Goal: Task Accomplishment & Management: Manage account settings

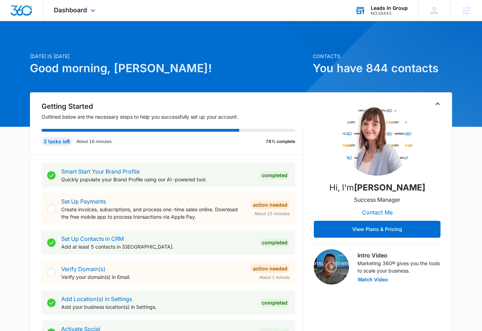
click at [397, 12] on div "M338443" at bounding box center [389, 13] width 37 height 5
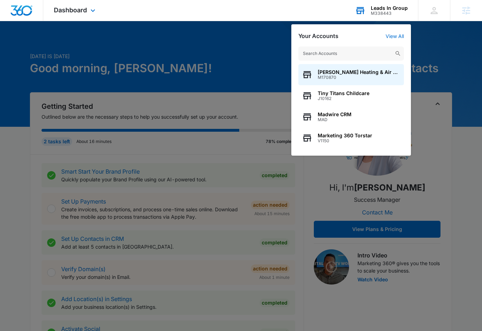
click at [349, 55] on input "text" at bounding box center [352, 53] width 106 height 14
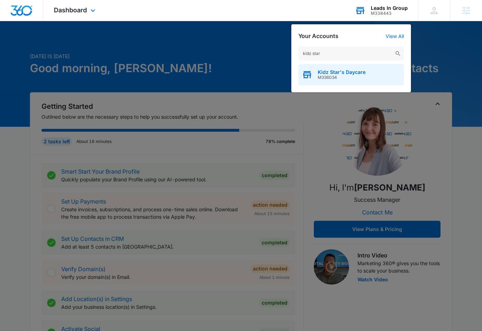
type input "kidz star"
click at [343, 70] on span "Kidz Star's Daycare" at bounding box center [342, 72] width 48 height 6
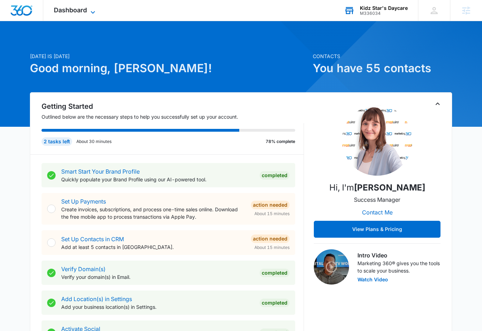
click at [77, 7] on span "Dashboard" at bounding box center [70, 9] width 33 height 7
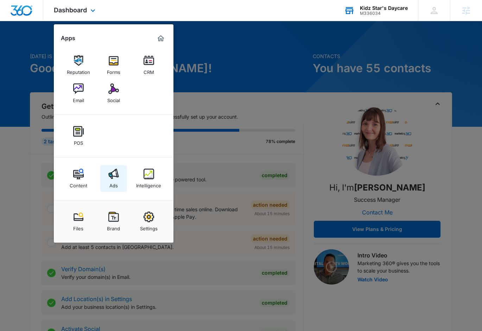
click at [122, 176] on link "Ads" at bounding box center [113, 178] width 27 height 27
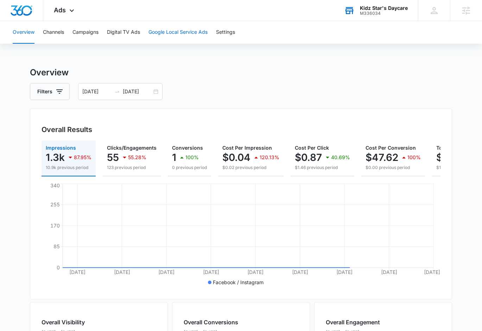
click at [161, 34] on button "Google Local Service Ads" at bounding box center [178, 32] width 59 height 23
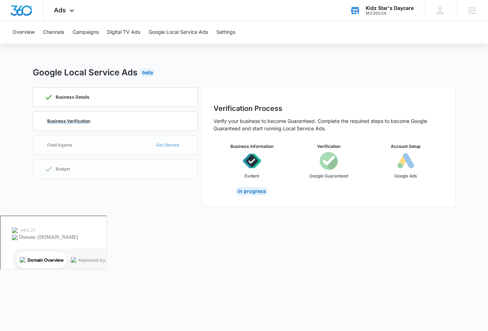
click at [119, 125] on div "Business Verification" at bounding box center [115, 121] width 142 height 19
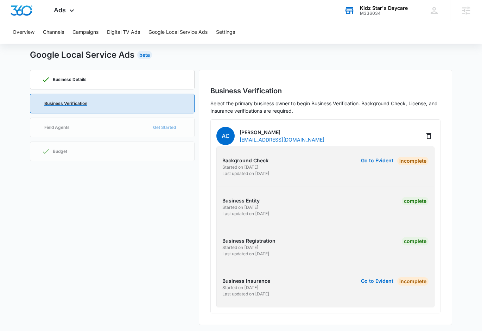
scroll to position [20, 0]
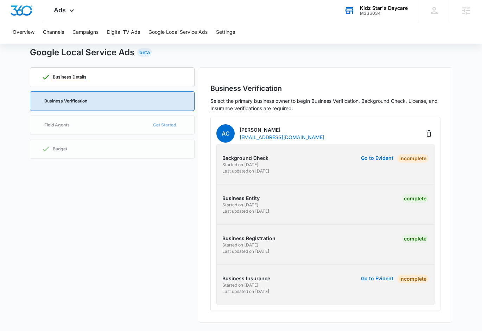
click at [68, 77] on p "Business Details" at bounding box center [70, 77] width 34 height 4
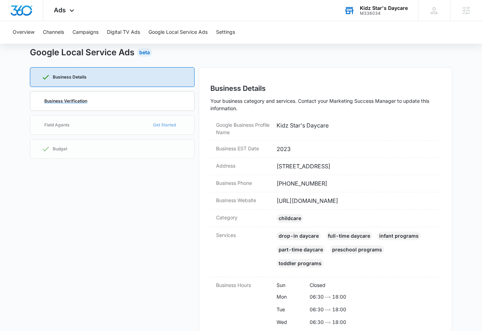
click at [68, 100] on p "Business Verification" at bounding box center [65, 101] width 43 height 4
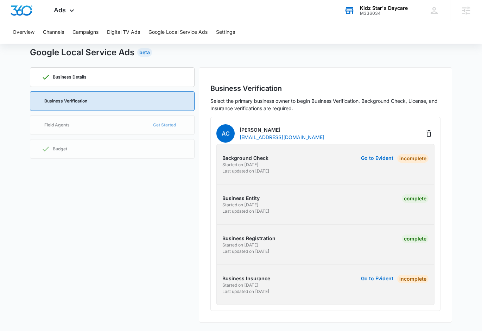
scroll to position [0, 0]
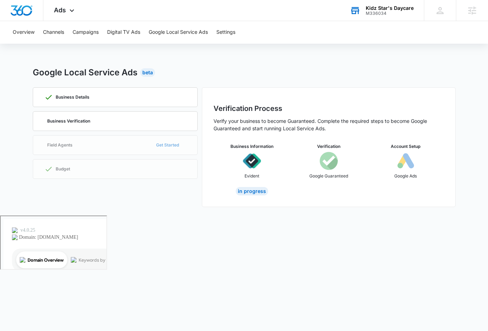
click at [391, 12] on div "M336034" at bounding box center [389, 13] width 48 height 5
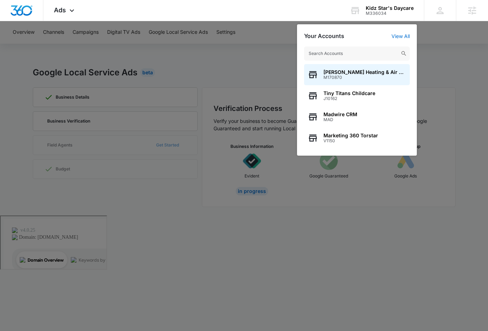
click at [340, 52] on input "text" at bounding box center [357, 53] width 106 height 14
click at [342, 56] on input "text" at bounding box center [357, 53] width 106 height 14
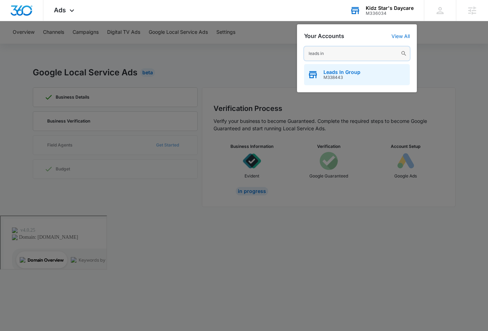
type input "leads in"
click at [344, 71] on span "Leads In Group" at bounding box center [341, 72] width 37 height 6
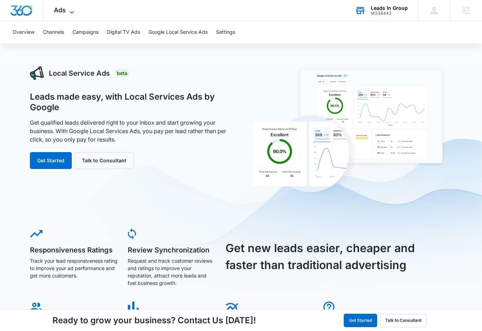
click at [63, 11] on span "Ads" at bounding box center [60, 9] width 12 height 7
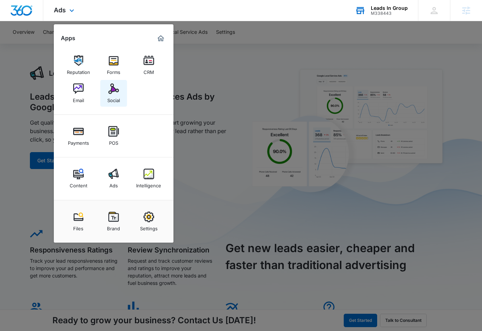
click at [114, 89] on img at bounding box center [113, 88] width 11 height 11
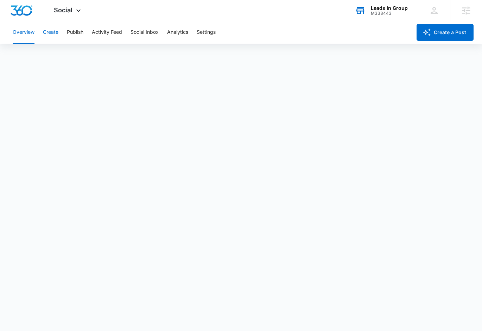
click at [54, 33] on button "Create" at bounding box center [50, 32] width 15 height 23
click at [71, 11] on span "Social" at bounding box center [63, 9] width 19 height 7
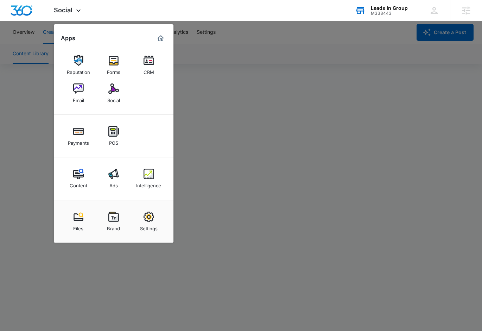
click at [270, 238] on div at bounding box center [241, 165] width 482 height 331
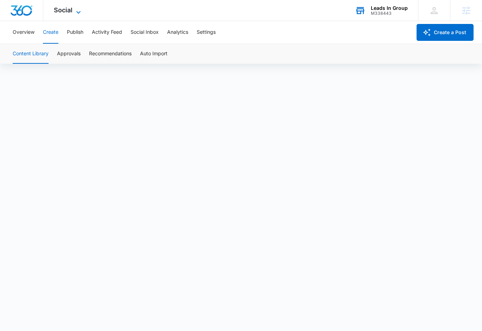
click at [77, 11] on icon at bounding box center [78, 12] width 8 height 8
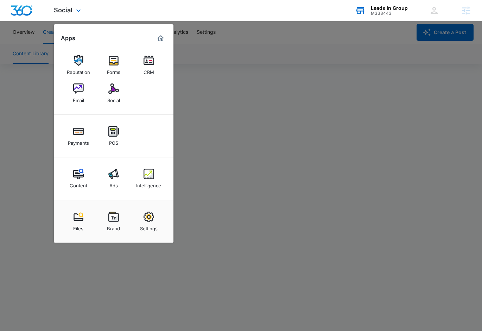
click at [83, 9] on div "Social Apps Reputation Forms CRM Email Social Payments POS Content Ads Intellig…" at bounding box center [68, 10] width 50 height 21
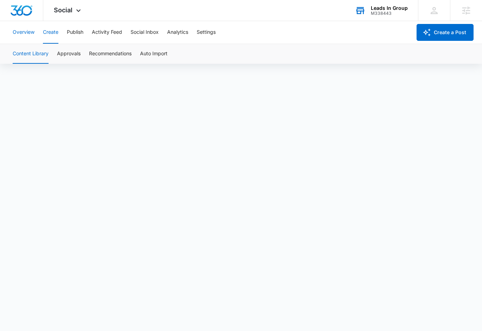
click at [23, 34] on button "Overview" at bounding box center [24, 32] width 22 height 23
click at [68, 12] on span "Social" at bounding box center [63, 9] width 19 height 7
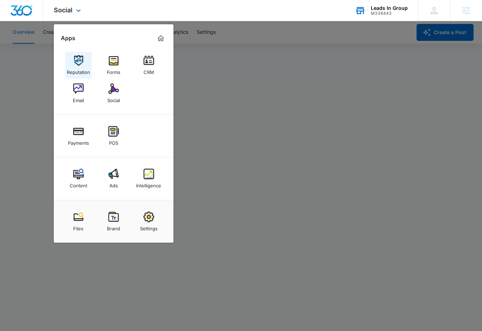
click at [81, 61] on img at bounding box center [78, 60] width 11 height 11
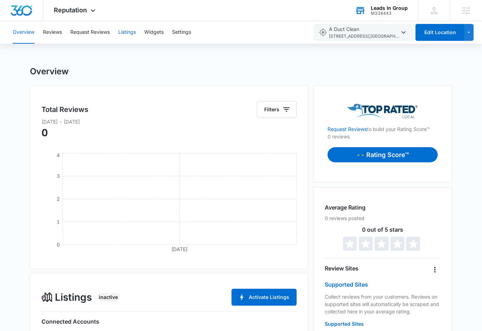
click at [128, 32] on button "Listings" at bounding box center [127, 32] width 18 height 23
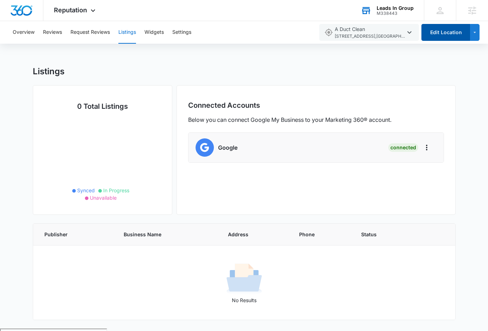
click at [444, 35] on button "Edit Location" at bounding box center [445, 32] width 49 height 17
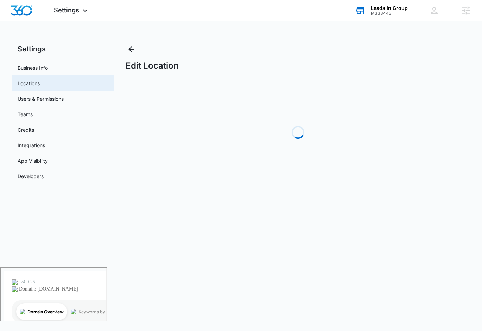
select select "[US_STATE]"
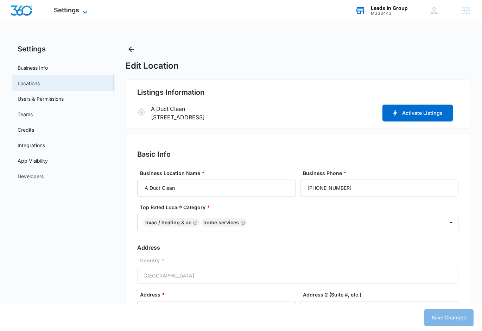
click at [73, 10] on span "Settings" at bounding box center [66, 9] width 25 height 7
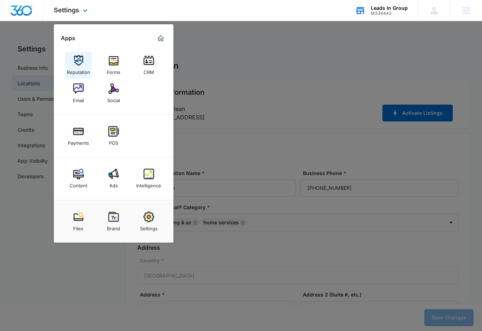
click at [81, 68] on div "Reputation" at bounding box center [78, 70] width 23 height 9
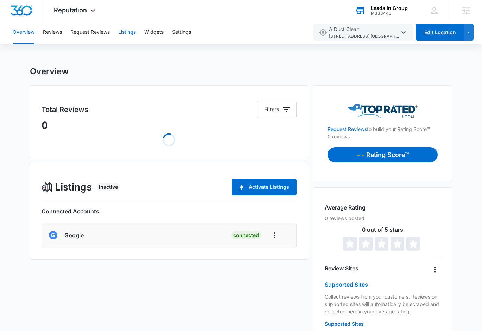
click at [127, 34] on button "Listings" at bounding box center [127, 32] width 18 height 23
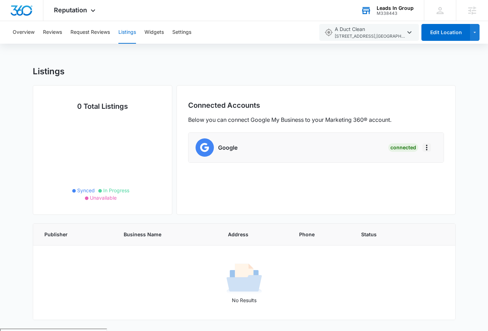
click at [426, 150] on icon "Actions" at bounding box center [426, 148] width 1 height 6
click at [434, 175] on div "Connected Accounts Below you can connect Google My Business to your Marketing 3…" at bounding box center [315, 150] width 279 height 130
click at [80, 8] on span "Reputation" at bounding box center [70, 9] width 33 height 7
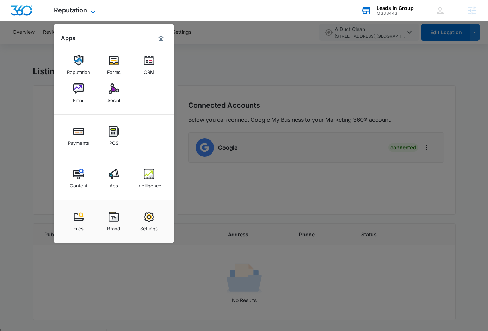
click at [79, 8] on span "Reputation" at bounding box center [70, 9] width 33 height 7
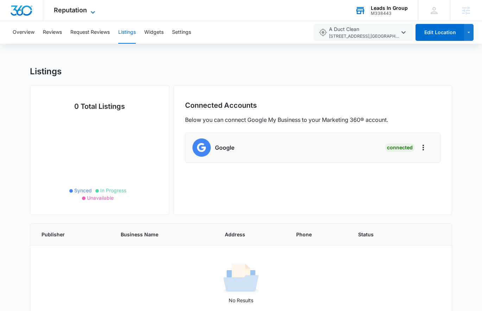
click at [83, 9] on span "Reputation" at bounding box center [70, 9] width 33 height 7
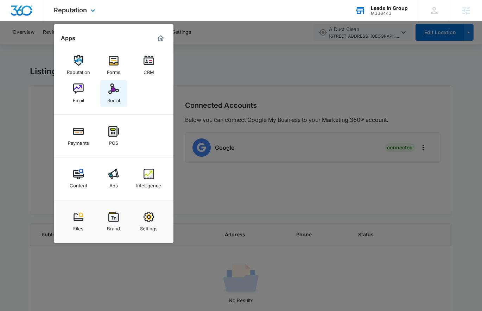
click at [119, 93] on link "Social" at bounding box center [113, 93] width 27 height 27
